Goal: Share content

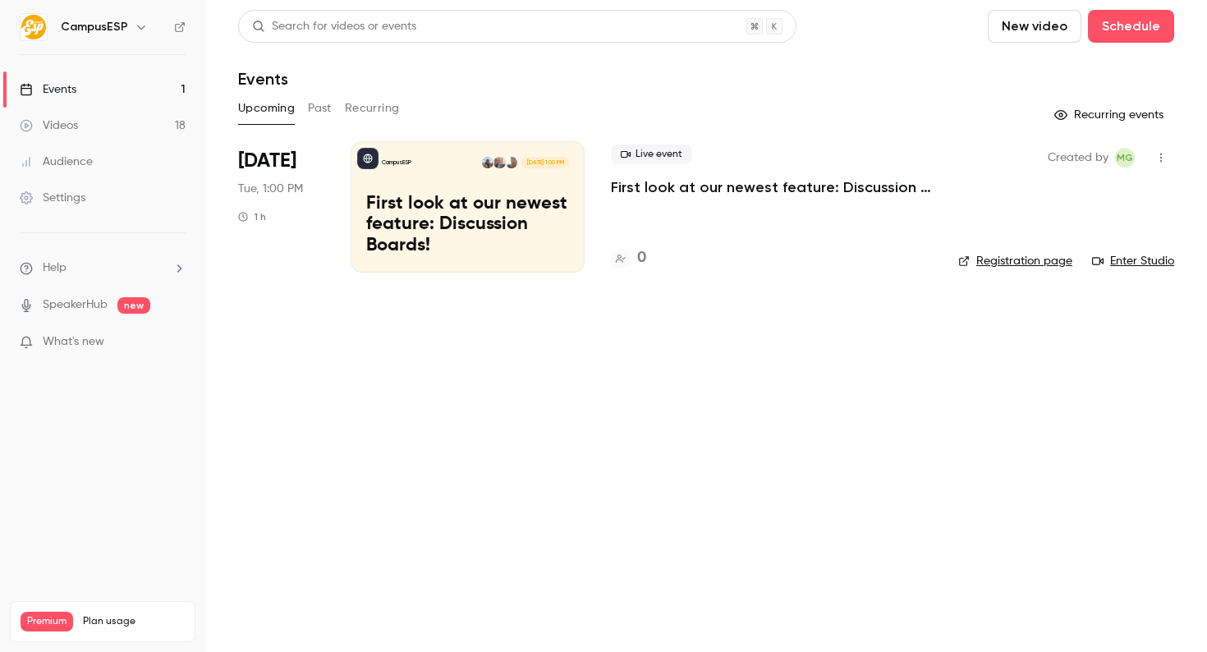
drag, startPoint x: 315, startPoint y: 103, endPoint x: 326, endPoint y: 101, distance: 11.6
click at [315, 103] on button "Past" at bounding box center [320, 108] width 24 height 26
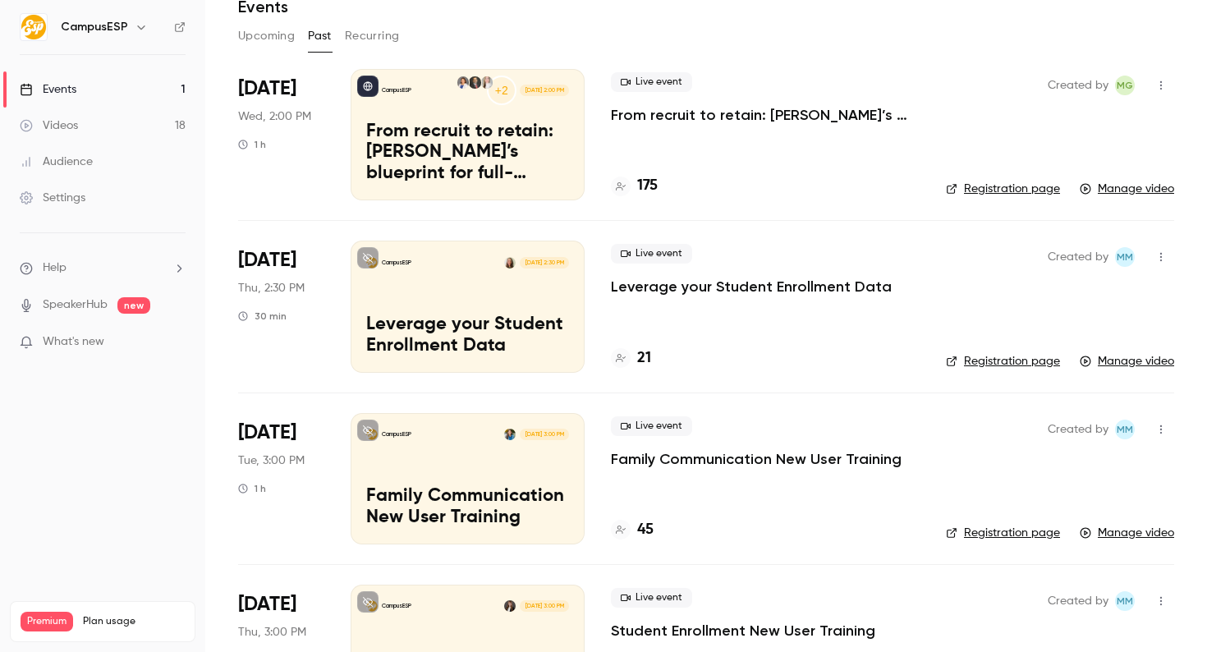
scroll to position [287, 0]
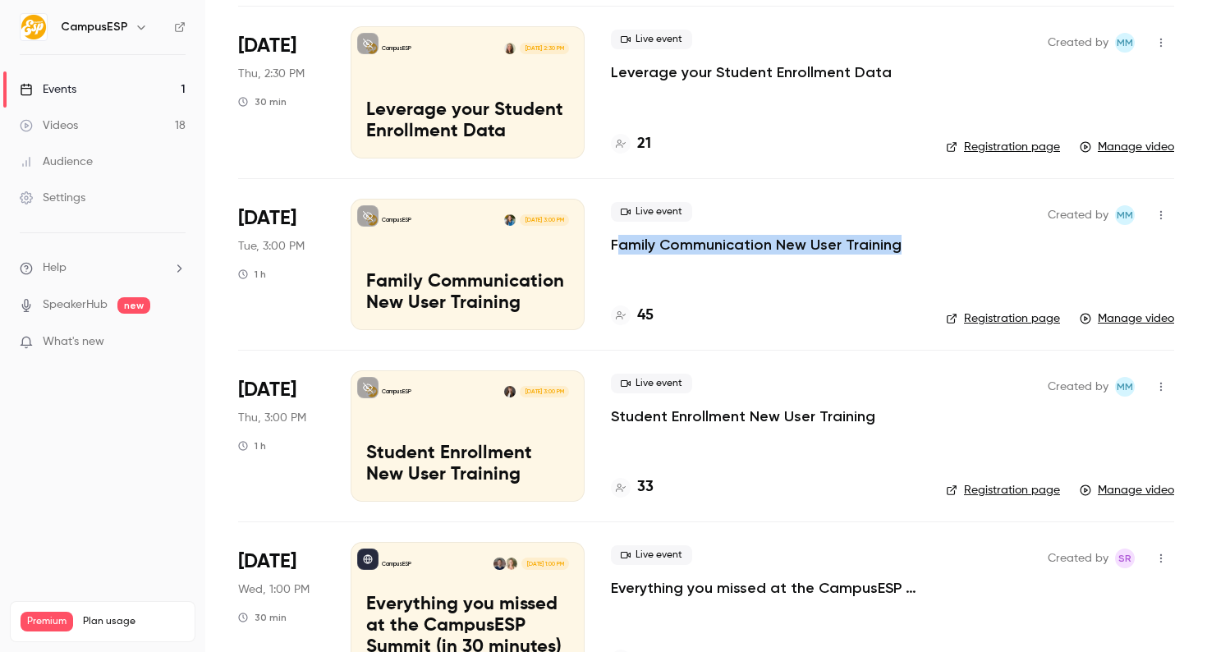
drag, startPoint x: 904, startPoint y: 251, endPoint x: 617, endPoint y: 250, distance: 286.7
click at [617, 250] on div "Live event Family Communication New User Training" at bounding box center [765, 228] width 309 height 53
click at [540, 251] on div "CampusESP [DATE] 3:00 PM Family Communication New User Training" at bounding box center [468, 264] width 234 height 131
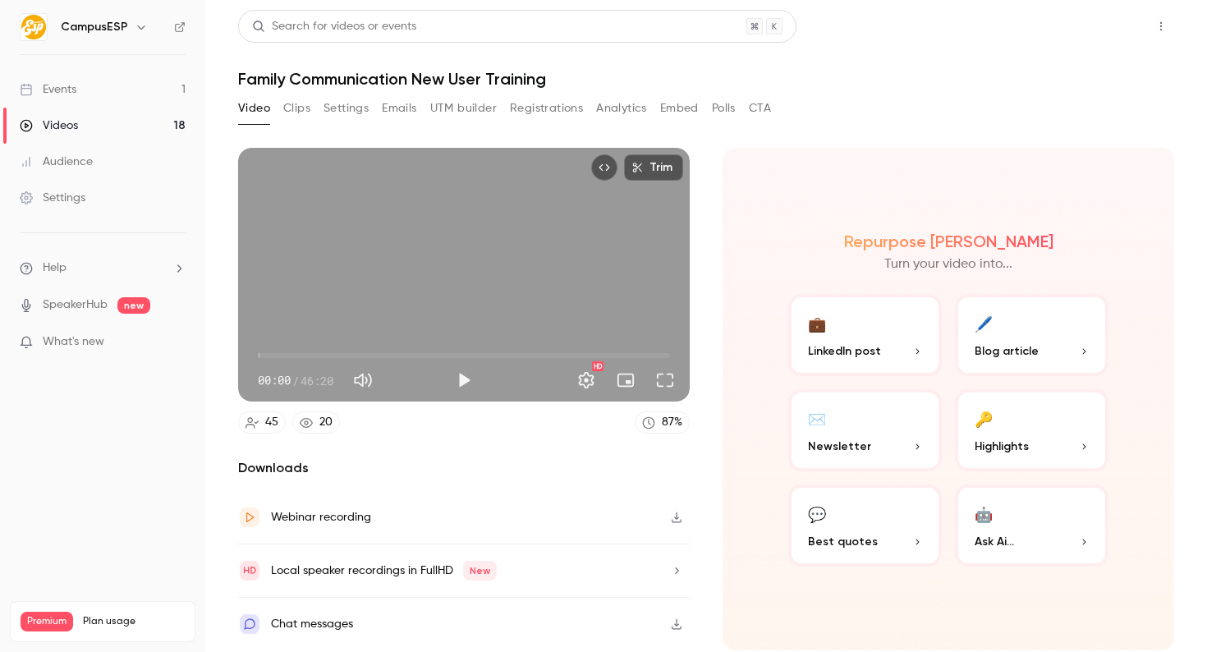
click at [1084, 25] on button "Share" at bounding box center [1102, 26] width 65 height 33
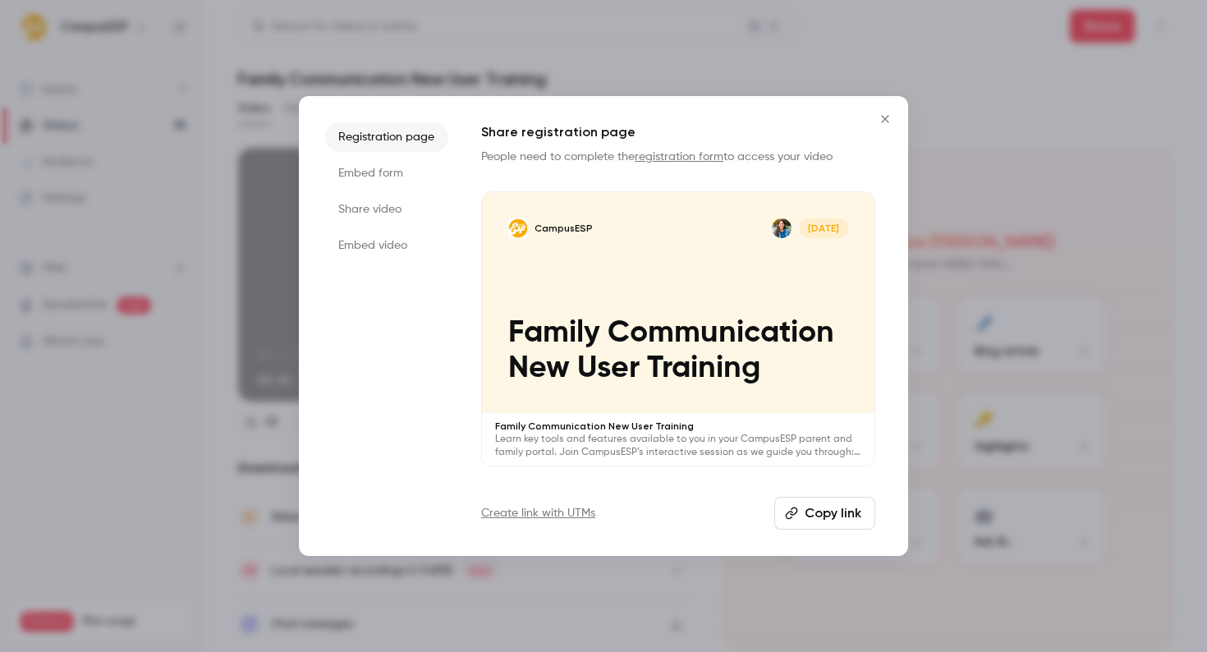
drag, startPoint x: 857, startPoint y: 518, endPoint x: 744, endPoint y: 397, distance: 165.7
click at [857, 518] on button "Copy link" at bounding box center [825, 513] width 101 height 33
click at [881, 113] on icon "Close" at bounding box center [886, 119] width 20 height 13
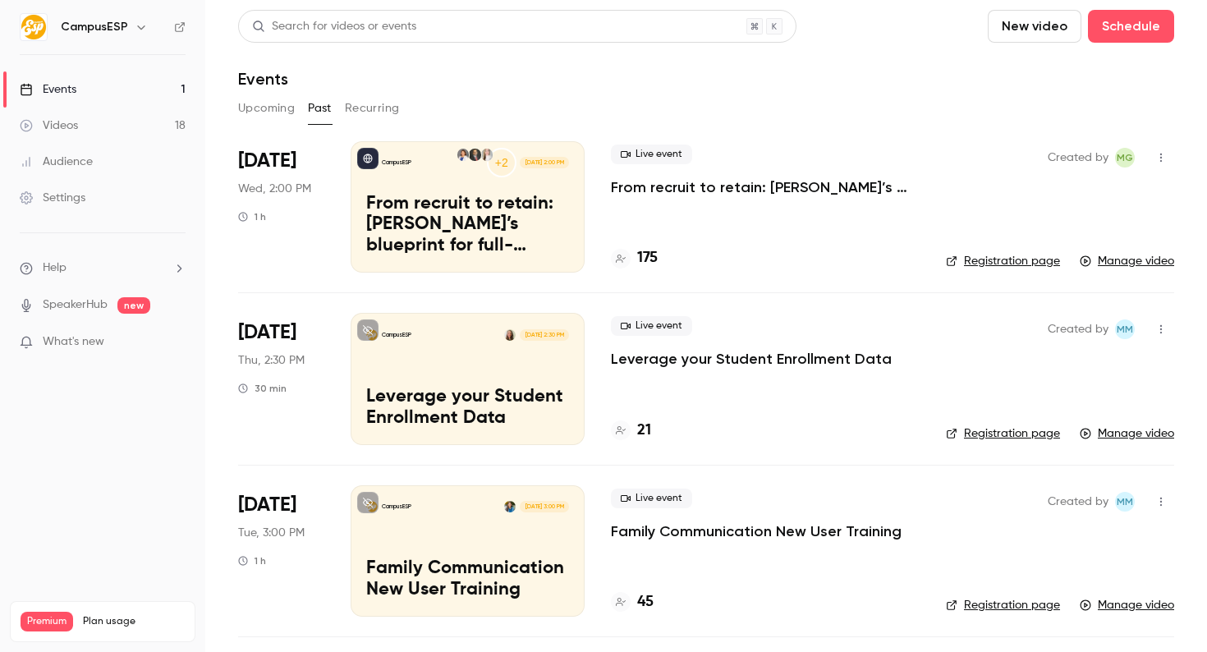
click at [392, 108] on button "Recurring" at bounding box center [372, 108] width 55 height 26
click at [361, 110] on button "Recurring" at bounding box center [372, 108] width 55 height 26
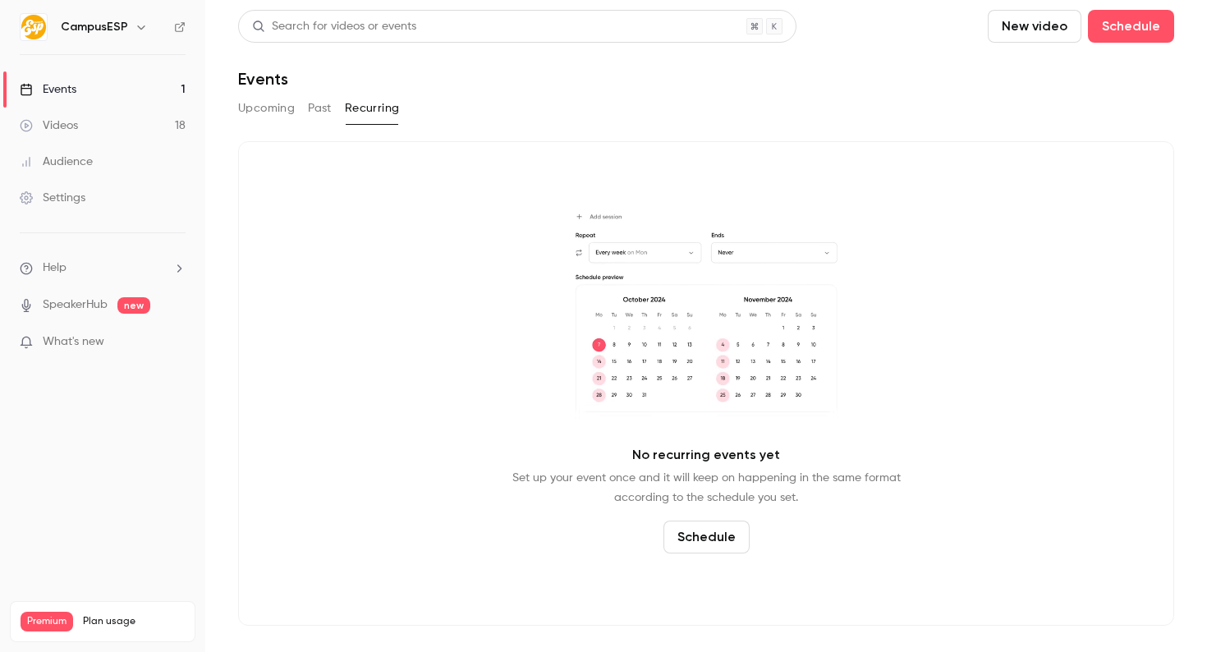
click at [315, 117] on button "Past" at bounding box center [320, 108] width 24 height 26
